Goal: Register for event/course

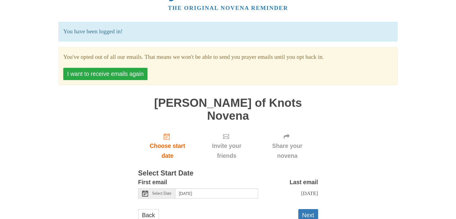
scroll to position [32, 0]
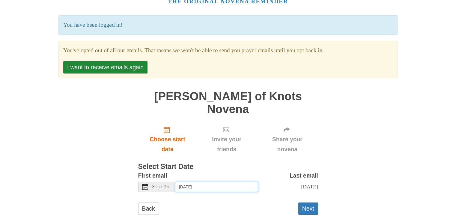
click at [231, 182] on input "Sunday, October 5th" at bounding box center [217, 187] width 83 height 10
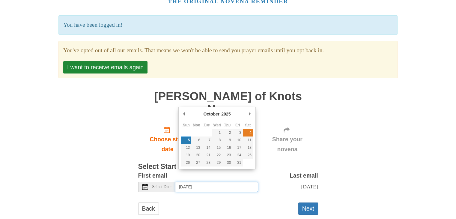
type input "Saturday, October 4th"
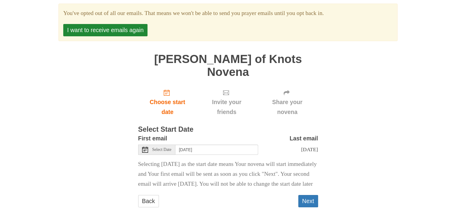
scroll to position [71, 0]
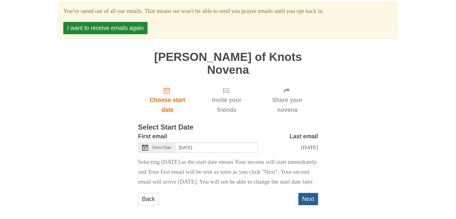
click at [311, 199] on button "Next" at bounding box center [309, 199] width 20 height 12
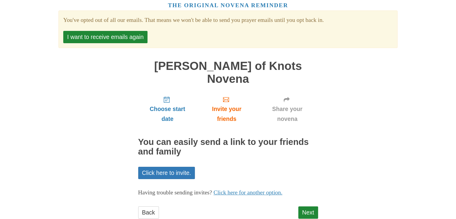
scroll to position [32, 0]
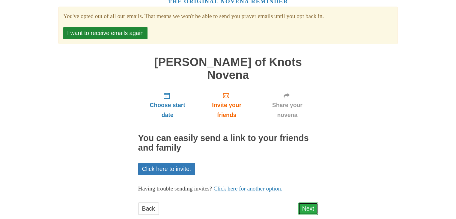
click at [305, 203] on link "Next" at bounding box center [309, 209] width 20 height 12
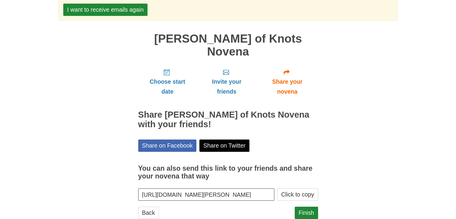
scroll to position [59, 0]
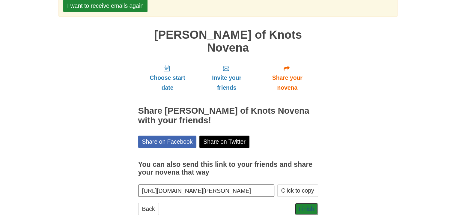
click at [305, 203] on link "Finish" at bounding box center [306, 209] width 23 height 12
